Goal: Task Accomplishment & Management: Use online tool/utility

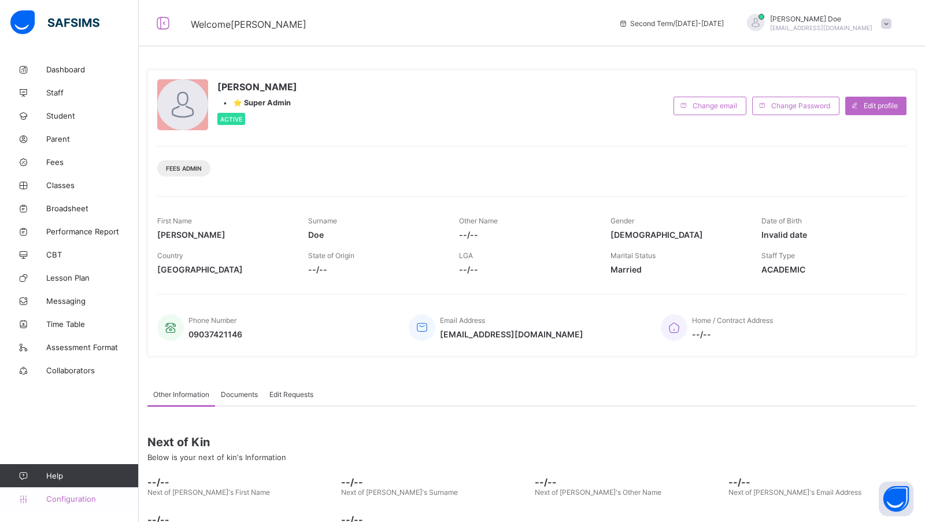
click at [73, 493] on link "Configuration" at bounding box center [69, 498] width 138 height 23
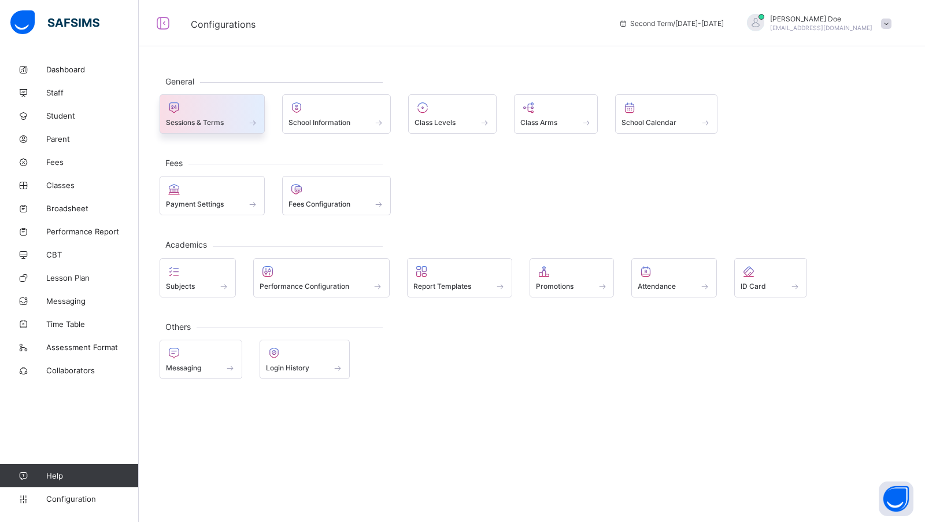
click at [188, 110] on div at bounding box center [212, 108] width 93 height 14
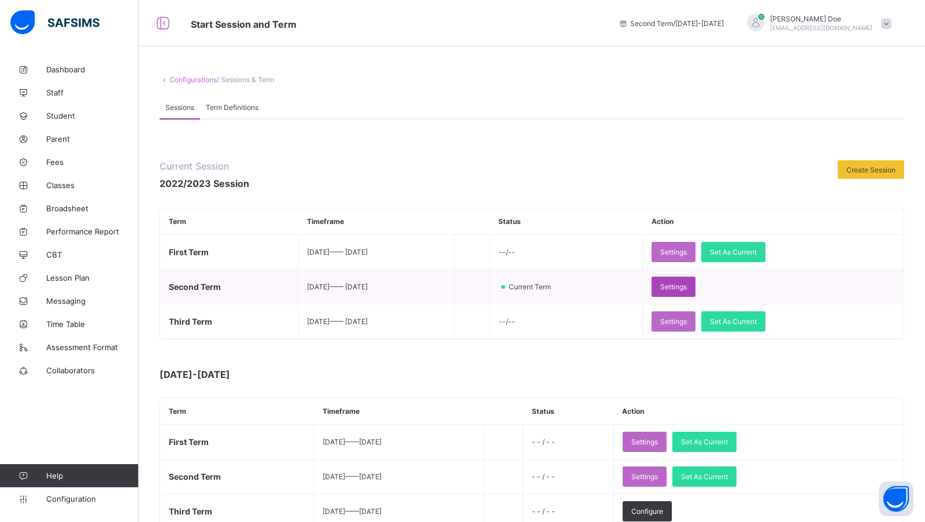
click at [687, 289] on span "Settings" at bounding box center [673, 286] width 27 height 9
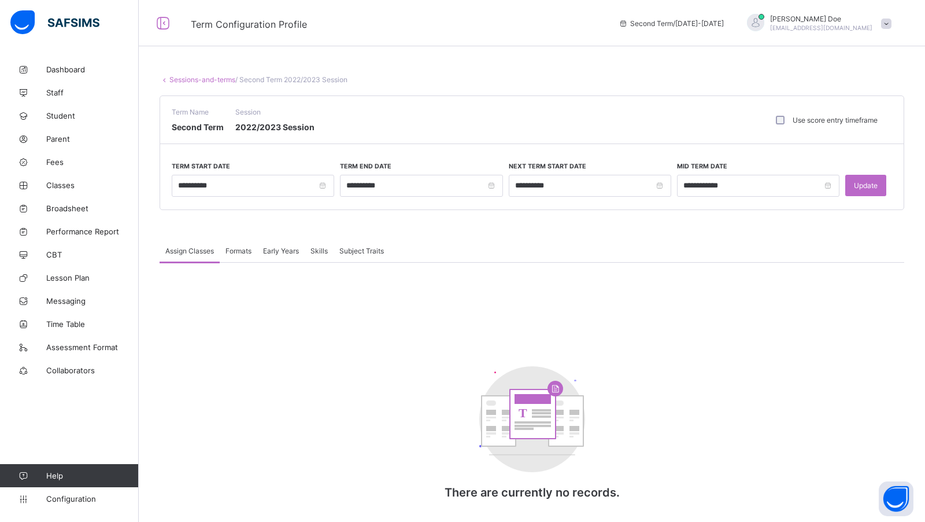
click at [241, 254] on div "Formats" at bounding box center [239, 250] width 38 height 23
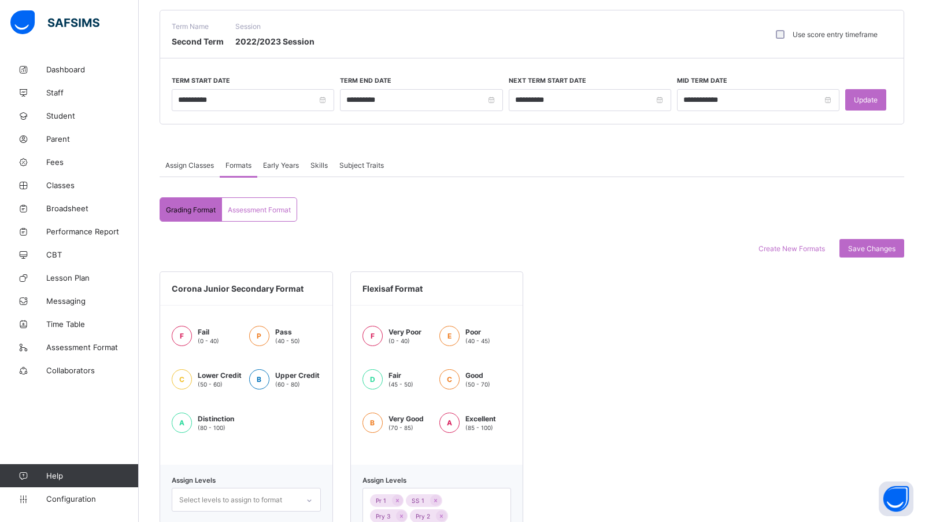
scroll to position [125, 0]
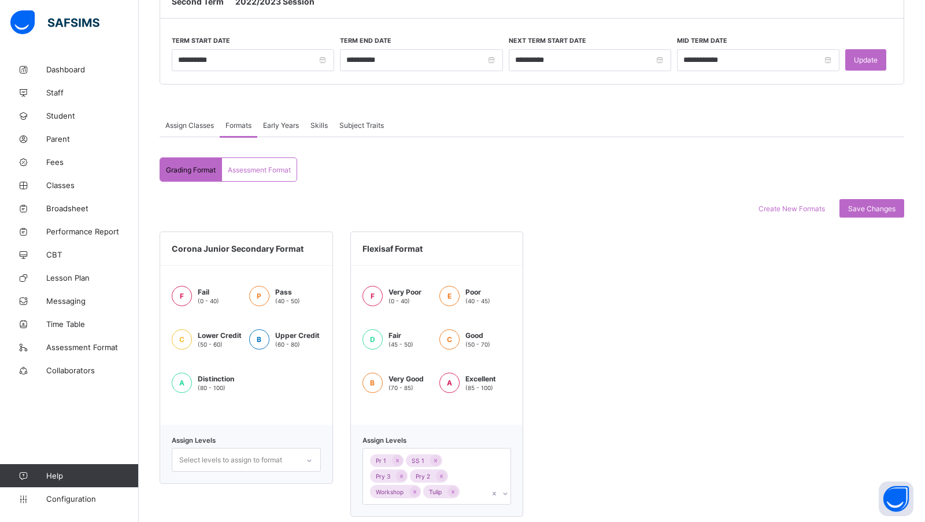
click at [286, 123] on span "Early Years" at bounding box center [281, 125] width 36 height 9
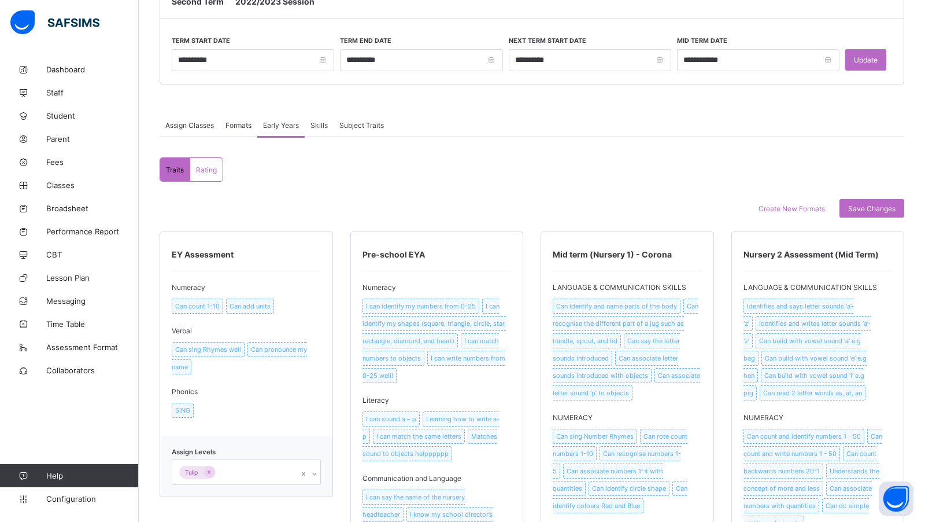
click at [180, 118] on div "Assign Classes" at bounding box center [190, 124] width 60 height 23
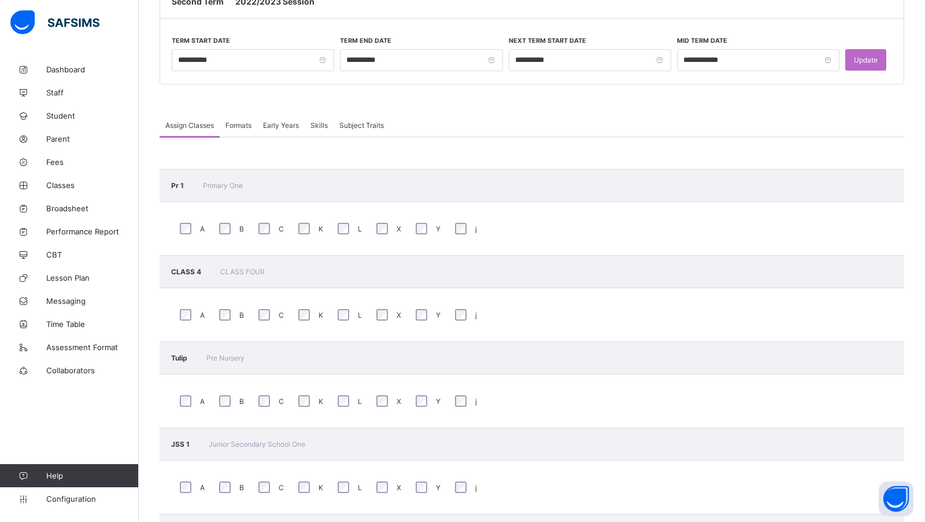
click at [220, 121] on div "Formats" at bounding box center [239, 124] width 38 height 23
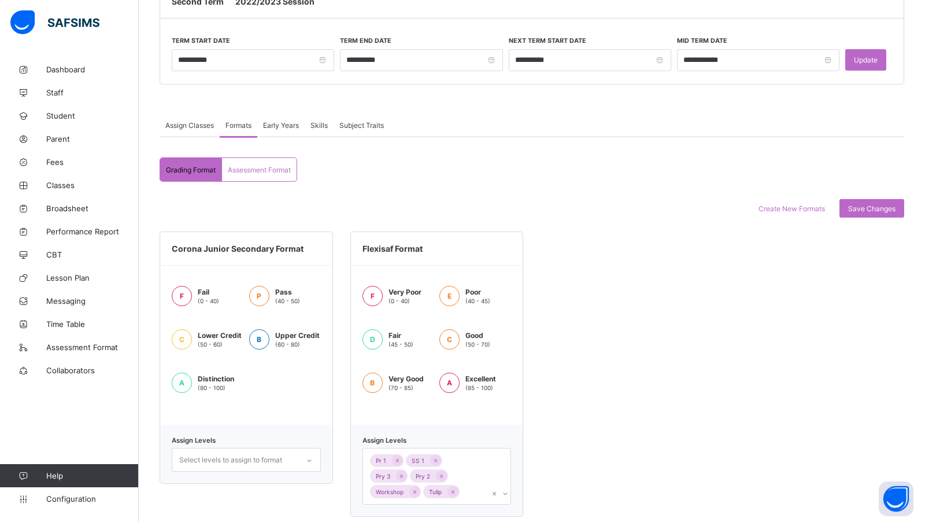
scroll to position [139, 0]
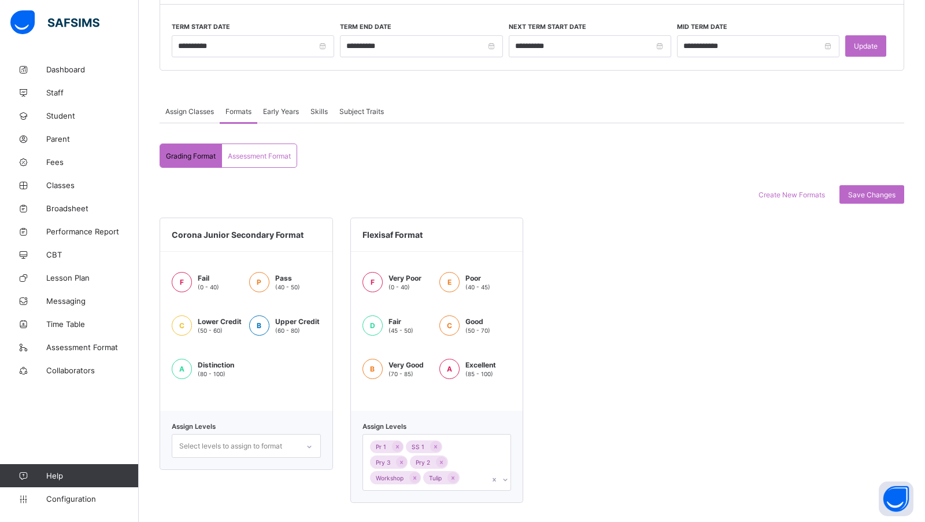
click at [260, 151] on span "Assessment Format" at bounding box center [259, 155] width 63 height 9
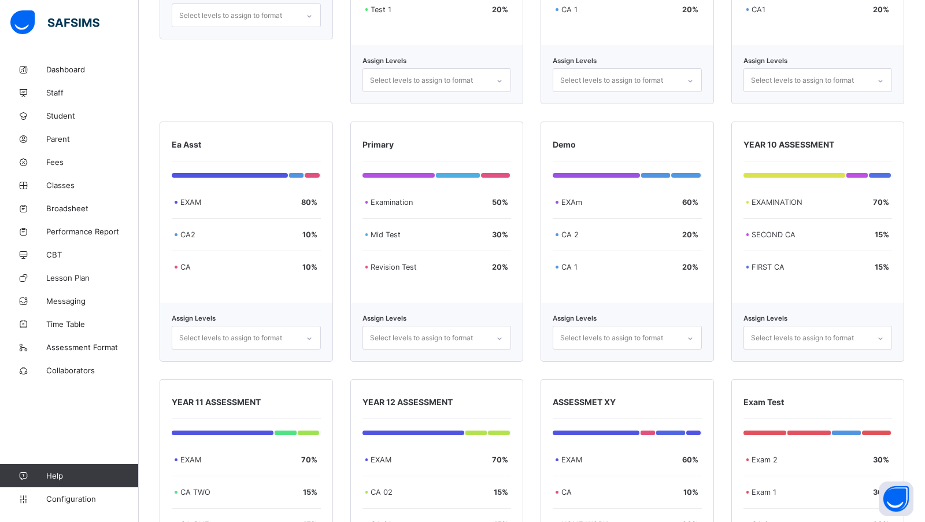
scroll to position [1685, 0]
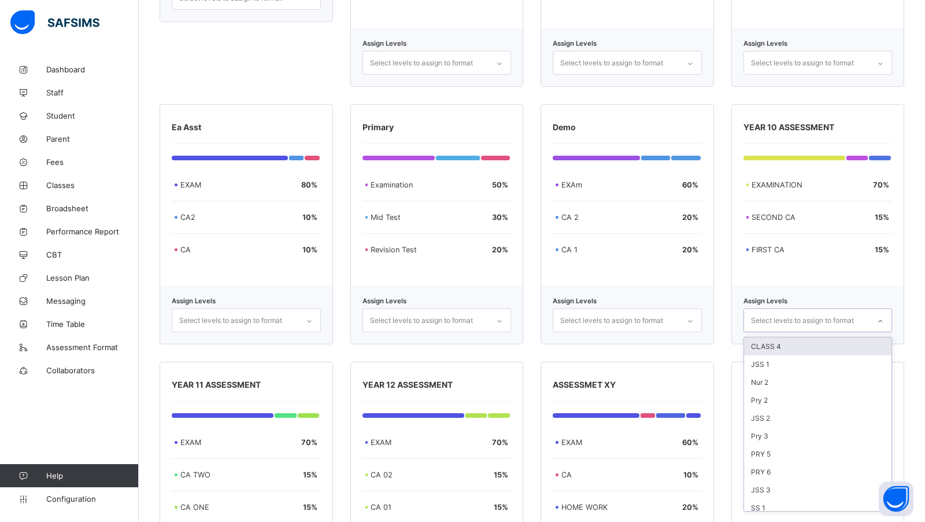
click at [857, 313] on div "Select levels to assign to format" at bounding box center [807, 320] width 126 height 23
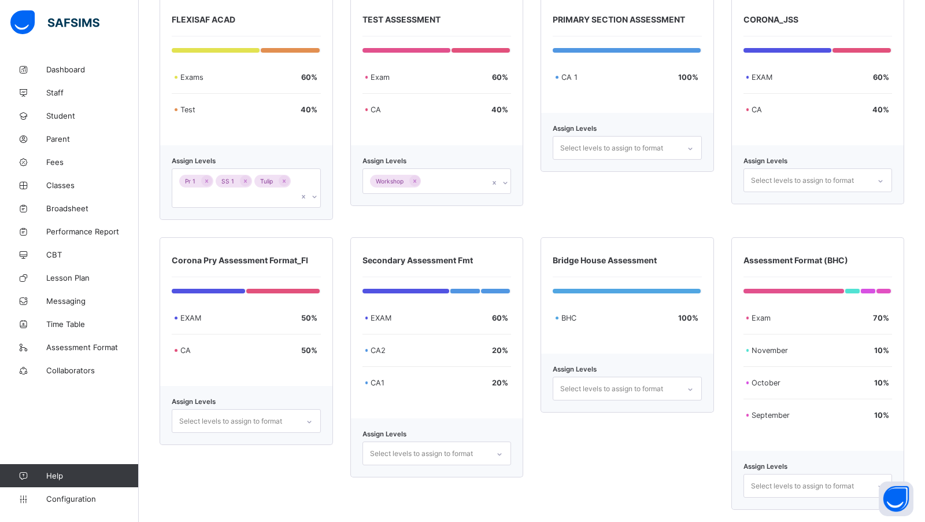
scroll to position [354, 0]
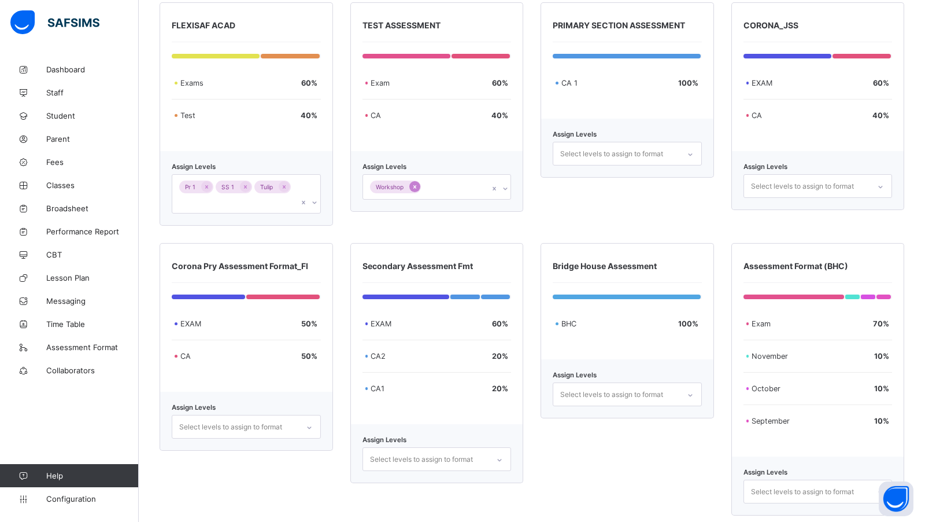
click at [412, 183] on icon at bounding box center [415, 187] width 6 height 8
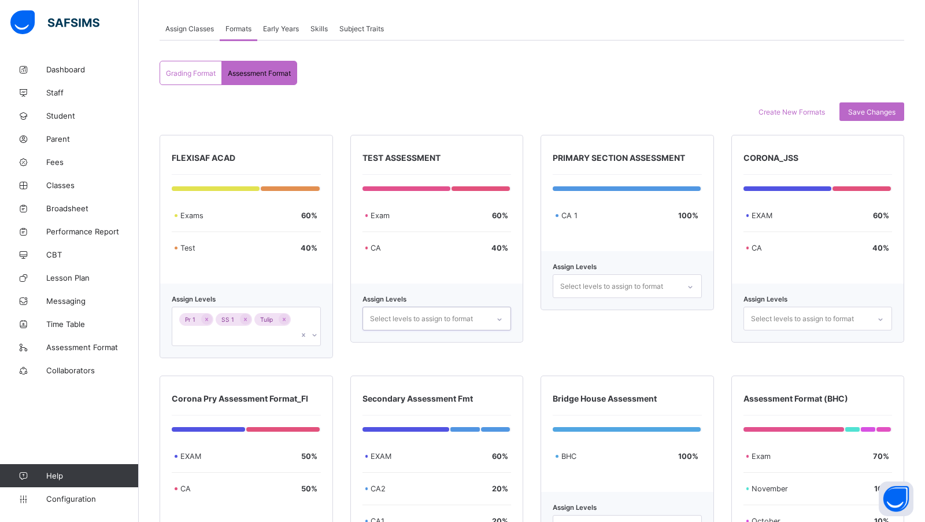
scroll to position [224, 0]
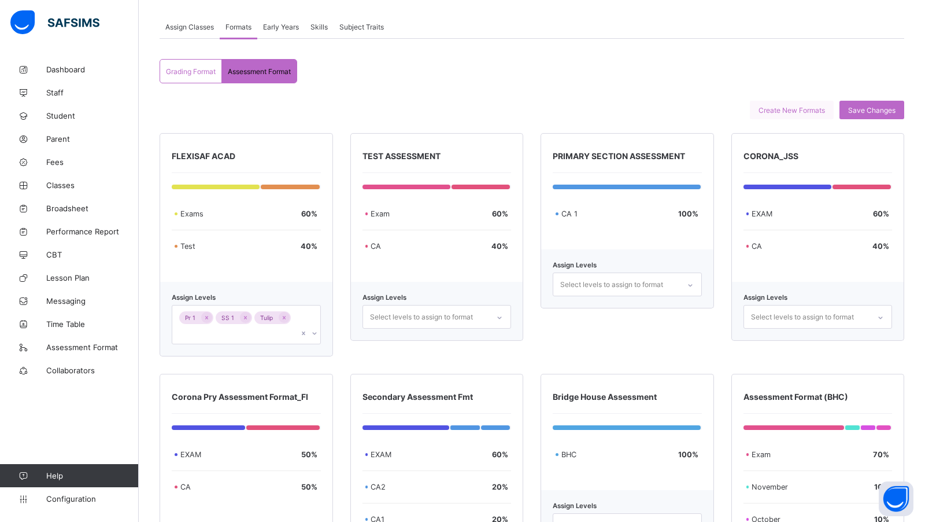
click at [782, 110] on span "Create New Formats" at bounding box center [792, 110] width 66 height 9
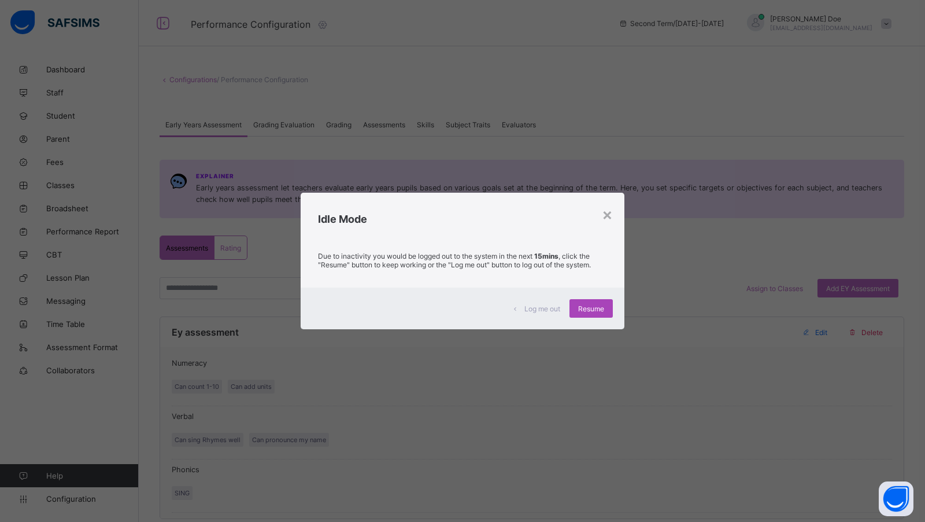
click at [598, 314] on div "Resume" at bounding box center [591, 308] width 43 height 19
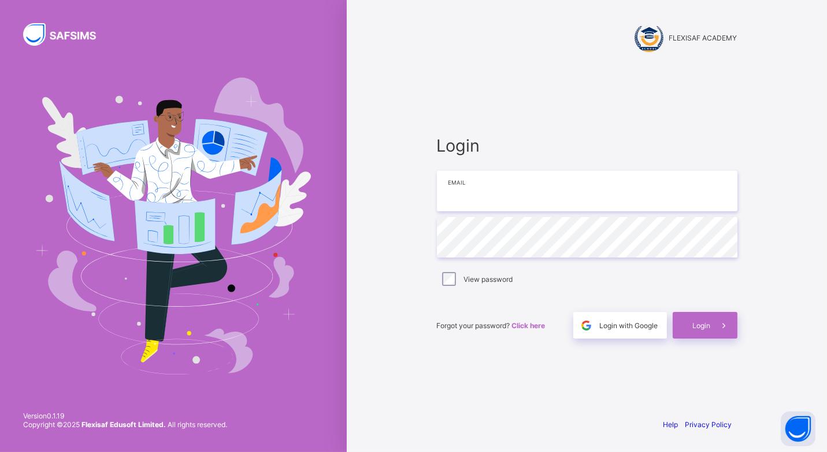
type input "**********"
